Goal: Contribute content: Add original content to the website for others to see

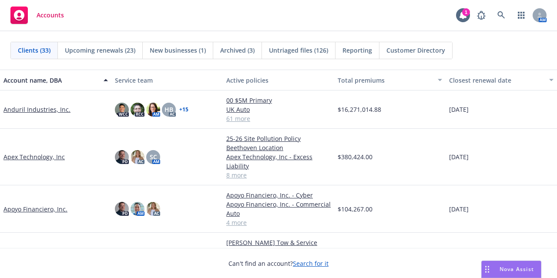
click at [43, 157] on link "Apex Technology, Inc" at bounding box center [33, 156] width 61 height 9
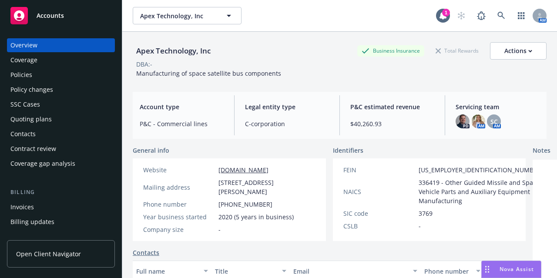
click at [57, 120] on div "Quoting plans" at bounding box center [60, 119] width 101 height 14
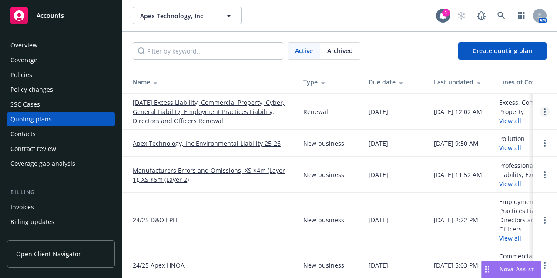
click at [539, 111] on link "Open options" at bounding box center [544, 112] width 10 height 10
click at [160, 119] on link "[DATE] Excess Liability, Commercial Property, Cyber, General Liability, Employm…" at bounding box center [211, 111] width 157 height 27
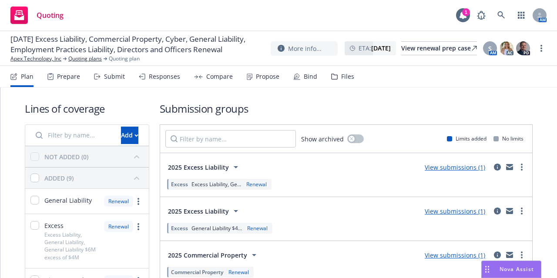
click at [348, 75] on div "Files" at bounding box center [347, 76] width 13 height 7
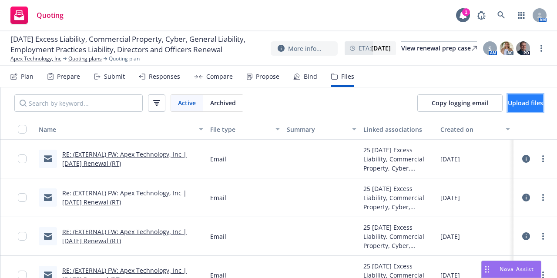
click at [508, 95] on button "Upload files" at bounding box center [525, 102] width 35 height 17
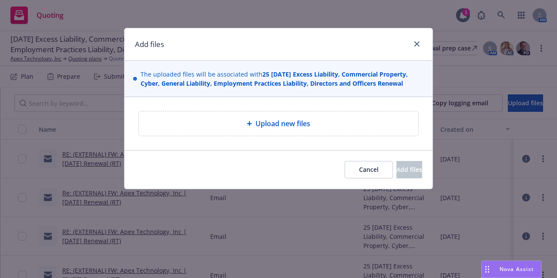
click at [352, 129] on div "Upload new files" at bounding box center [278, 123] width 279 height 24
click at [415, 41] on icon "close" at bounding box center [416, 43] width 5 height 5
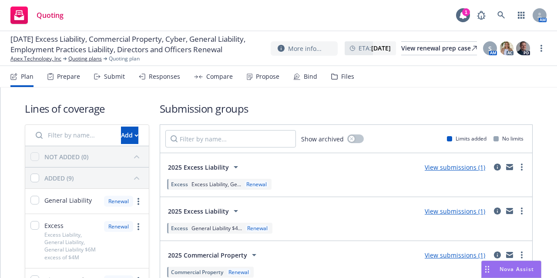
click at [343, 75] on div "Files" at bounding box center [347, 76] width 13 height 7
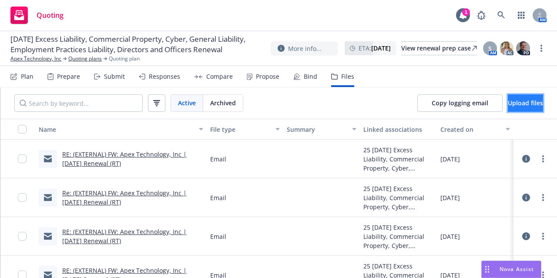
click at [524, 105] on button "Upload files" at bounding box center [525, 102] width 35 height 17
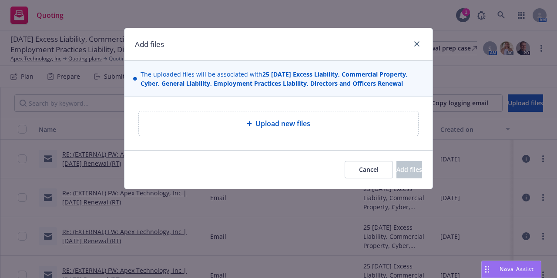
click at [318, 132] on div "Upload new files" at bounding box center [278, 123] width 279 height 24
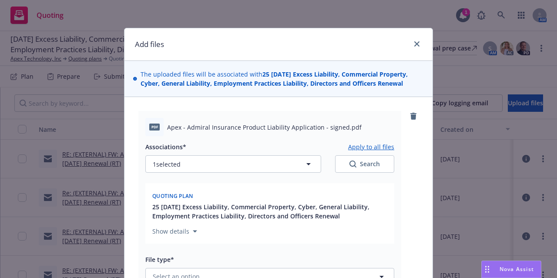
scroll to position [79, 0]
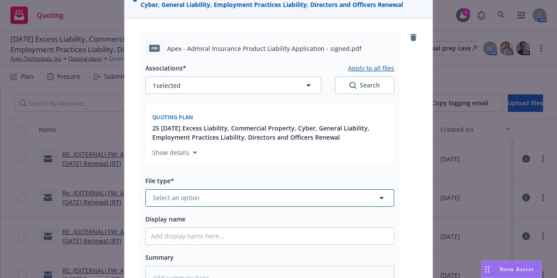
click at [280, 194] on button "Select an option" at bounding box center [269, 197] width 249 height 17
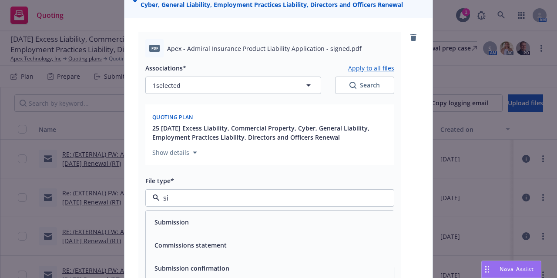
type input "sig"
click at [264, 223] on div "Application - signed" at bounding box center [269, 222] width 237 height 13
type textarea "x"
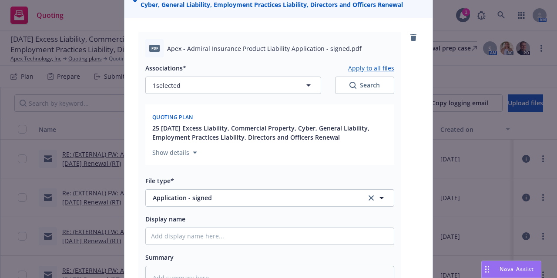
drag, startPoint x: 264, startPoint y: 223, endPoint x: 297, endPoint y: 145, distance: 84.7
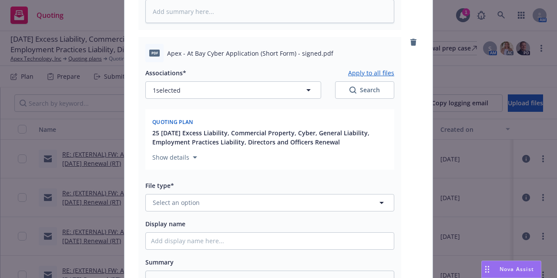
scroll to position [345, 0]
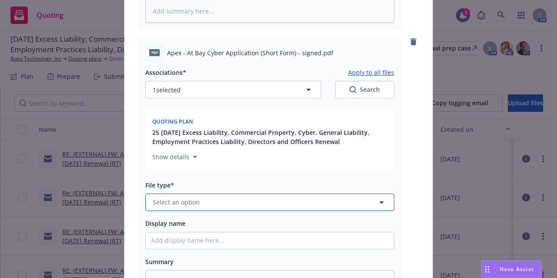
click at [265, 205] on button "Select an option" at bounding box center [269, 202] width 249 height 17
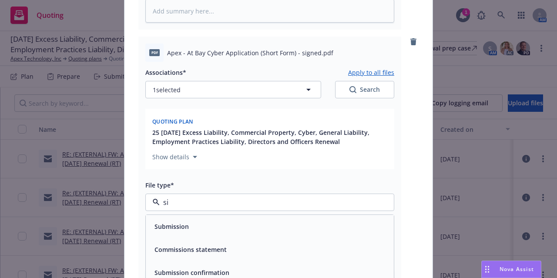
type input "sig"
click at [255, 224] on div "Application - signed" at bounding box center [269, 226] width 237 height 13
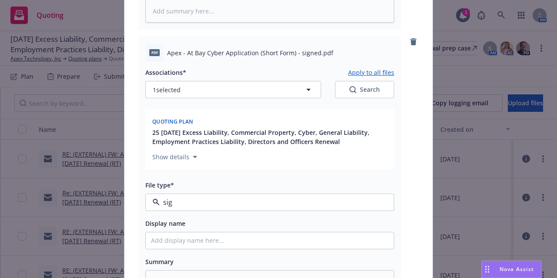
type textarea "x"
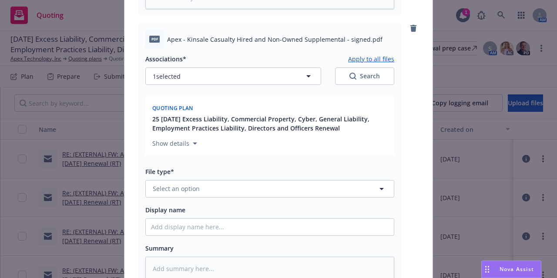
scroll to position [630, 0]
click at [216, 191] on button "Select an option" at bounding box center [269, 188] width 249 height 17
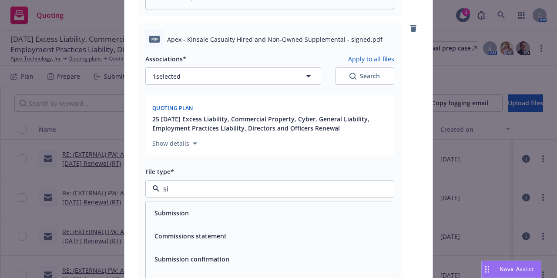
type input "sig"
click at [213, 209] on div "Application - signed" at bounding box center [269, 213] width 237 height 13
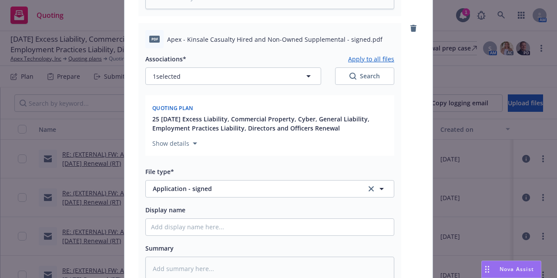
scroll to position [751, 0]
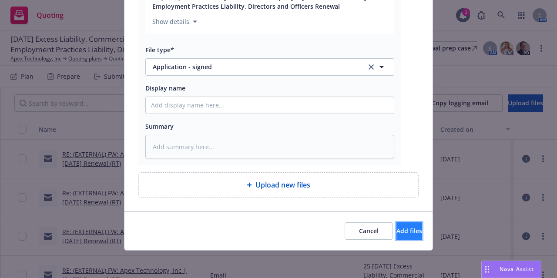
click at [396, 222] on button "Add files" at bounding box center [409, 230] width 26 height 17
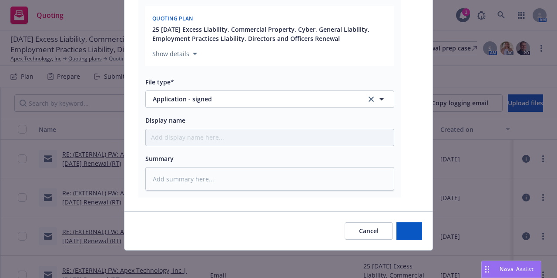
type textarea "x"
